Goal: Information Seeking & Learning: Learn about a topic

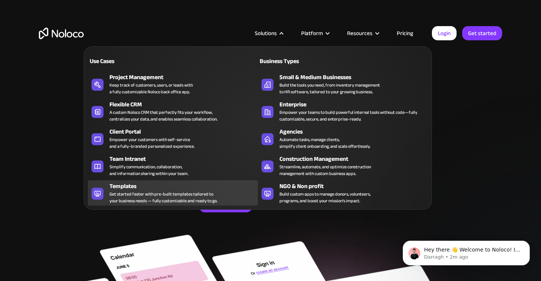
click at [130, 198] on div "Get started faster with pre-built templates tailored to your business needs — f…" at bounding box center [164, 197] width 108 height 13
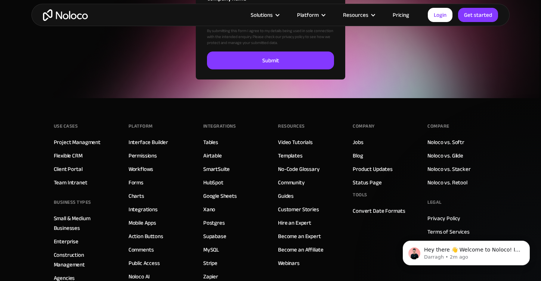
scroll to position [2664, 0]
